Goal: Task Accomplishment & Management: Use online tool/utility

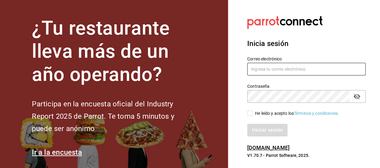
type input "[EMAIL_ADDRESS][PERSON_NAME][DOMAIN_NAME]"
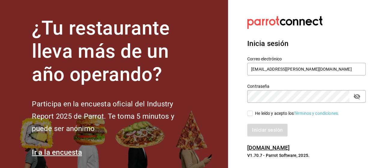
click at [251, 114] on input "He leído y acepto los Términos y condiciones." at bounding box center [249, 113] width 5 height 5
checkbox input "true"
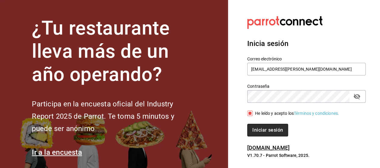
click at [264, 132] on button "Iniciar sesión" at bounding box center [267, 130] width 41 height 13
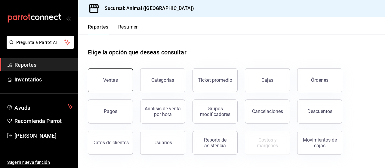
click at [104, 80] on div "Ventas" at bounding box center [110, 80] width 15 height 6
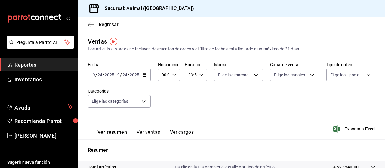
click at [144, 76] on icon "button" at bounding box center [145, 75] width 4 height 4
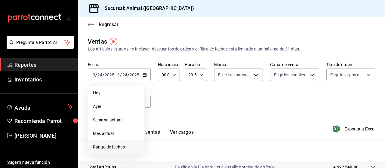
click at [117, 146] on span "Rango de fechas" at bounding box center [116, 147] width 47 height 6
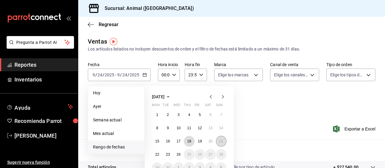
drag, startPoint x: 188, startPoint y: 143, endPoint x: 220, endPoint y: 144, distance: 31.3
click at [220, 144] on div "1 2 3 4 5 6 7 8 9 10 11 12 13 14 15 16 17 18 19 20 21 22 23 24 25 26 27 28 29 3…" at bounding box center [189, 141] width 75 height 64
drag, startPoint x: 220, startPoint y: 144, endPoint x: 186, endPoint y: 142, distance: 33.1
click at [186, 142] on div "1 2 3 4 5 6 7 8 9 10 11 12 13 14 15 16 17 18 19 20 21 22 23 24 25 26 27 28 29 3…" at bounding box center [189, 141] width 75 height 64
click at [118, 147] on span "Rango de fechas" at bounding box center [116, 147] width 47 height 6
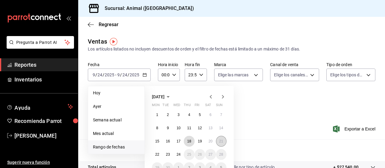
drag, startPoint x: 190, startPoint y: 142, endPoint x: 223, endPoint y: 140, distance: 33.1
click at [223, 140] on div "1 2 3 4 5 6 7 8 9 10 11 12 13 14 15 16 17 18 19 20 21 22 23 24 25 26 27 28 29 3…" at bounding box center [189, 141] width 75 height 64
drag, startPoint x: 223, startPoint y: 140, endPoint x: 188, endPoint y: 141, distance: 35.8
click at [188, 141] on div "1 2 3 4 5 6 7 8 9 10 11 12 13 14 15 16 17 18 19 20 21 22 23 24 25 26 27 28 29 3…" at bounding box center [189, 141] width 75 height 64
drag, startPoint x: 188, startPoint y: 141, endPoint x: 220, endPoint y: 141, distance: 32.2
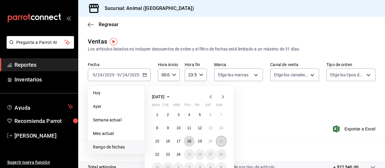
click at [220, 141] on div "1 2 3 4 5 6 7 8 9 10 11 12 13 14 15 16 17 18 19 20 21 22 23 24 25 26 27 28 29 3…" at bounding box center [189, 141] width 75 height 64
drag, startPoint x: 220, startPoint y: 141, endPoint x: 186, endPoint y: 140, distance: 34.3
click at [186, 140] on div "1 2 3 4 5 6 7 8 9 10 11 12 13 14 15 16 17 18 19 20 21 22 23 24 25 26 27 28 29 3…" at bounding box center [189, 141] width 75 height 64
drag, startPoint x: 190, startPoint y: 142, endPoint x: 221, endPoint y: 140, distance: 30.7
click at [221, 140] on div "1 2 3 4 5 6 7 8 9 10 11 12 13 14 15 16 17 18 19 20 21 22 23 24 25 26 27 28 29 3…" at bounding box center [189, 141] width 75 height 64
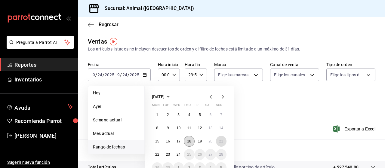
drag, startPoint x: 221, startPoint y: 140, endPoint x: 192, endPoint y: 141, distance: 28.3
click at [192, 141] on div "1 2 3 4 5 6 7 8 9 10 11 12 13 14 15 16 17 18 19 20 21 22 23 24 25 26 27 28 29 3…" at bounding box center [189, 141] width 75 height 64
click at [192, 141] on button "18" at bounding box center [189, 141] width 11 height 11
click at [221, 142] on abbr "21" at bounding box center [221, 141] width 4 height 4
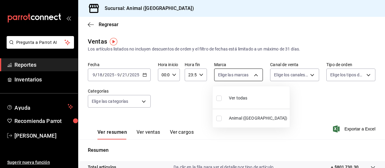
click at [253, 76] on body "Pregunta a Parrot AI Reportes Inventarios Ayuda Recomienda Parrot Marco Ramiez …" at bounding box center [192, 84] width 385 height 168
click at [243, 97] on span "Ver todas" at bounding box center [238, 98] width 18 height 6
type input "96838179-8fbb-4073-aae3-1789726318c8"
checkbox input "true"
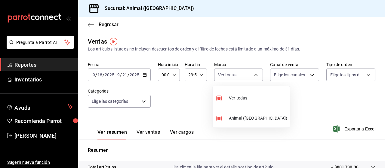
click at [307, 74] on div at bounding box center [192, 84] width 385 height 168
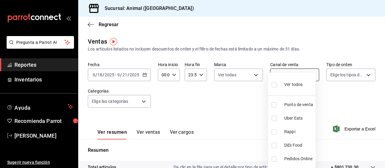
click at [309, 74] on body "Pregunta a Parrot AI Reportes Inventarios Ayuda Recomienda Parrot Marco Ramiez …" at bounding box center [192, 84] width 385 height 168
click at [302, 83] on span "Ver todos" at bounding box center [293, 84] width 18 height 6
type input "PARROT,UBER_EATS,RAPPI,DIDI_FOOD,ONLINE"
checkbox input "true"
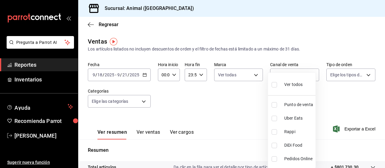
checkbox input "true"
click at [365, 75] on div at bounding box center [192, 84] width 385 height 168
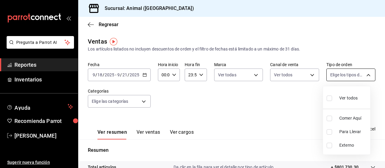
click at [365, 75] on body "Pregunta a Parrot AI Reportes Inventarios Ayuda Recomienda Parrot Marco Ramiez …" at bounding box center [192, 84] width 385 height 168
click at [351, 98] on span "Ver todos" at bounding box center [348, 98] width 18 height 6
type input "89cc3392-1a89-49ed-91c4-e66ea58282e1,025cf6ae-25b7-4698-bb98-3d77af74a196,EXTER…"
checkbox input "true"
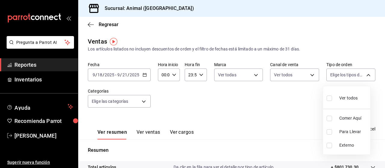
checkbox input "true"
click at [143, 101] on div at bounding box center [192, 84] width 385 height 168
click at [143, 101] on body "Pregunta a Parrot AI Reportes Inventarios Ayuda Recomienda Parrot Marco Ramiez …" at bounding box center [192, 84] width 385 height 168
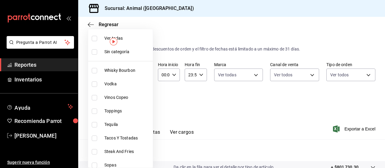
click at [122, 38] on span "Ver todas" at bounding box center [127, 38] width 46 height 6
type input "696422f3-042f-4992-a796-20cec1d2addd,ab2f2cdd-2d2d-455a-bd59-969ed93fbee5,5744a…"
checkbox input "true"
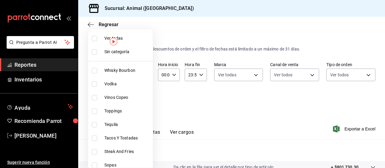
checkbox input "true"
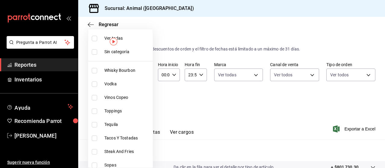
checkbox input "true"
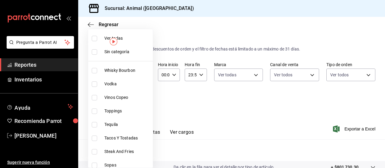
checkbox input "true"
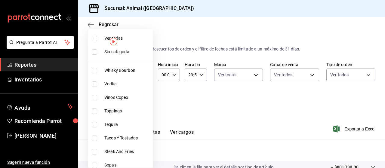
checkbox input "true"
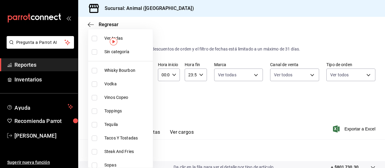
checkbox input "true"
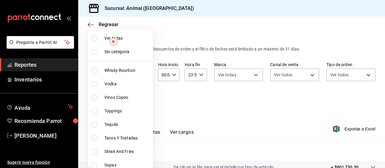
checkbox input "true"
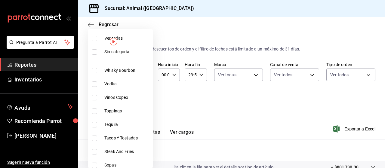
checkbox input "true"
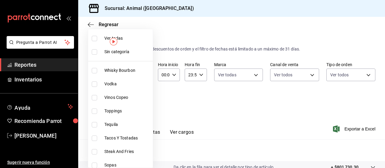
checkbox input "true"
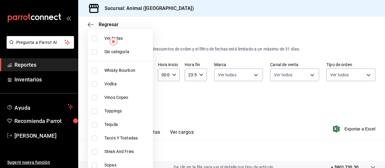
checkbox input "true"
click at [345, 128] on div at bounding box center [192, 84] width 385 height 168
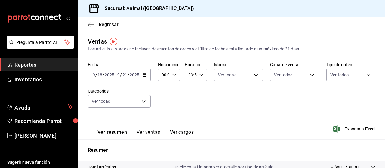
click at [345, 128] on span "Exportar a Excel" at bounding box center [354, 128] width 41 height 7
